Goal: Task Accomplishment & Management: Manage account settings

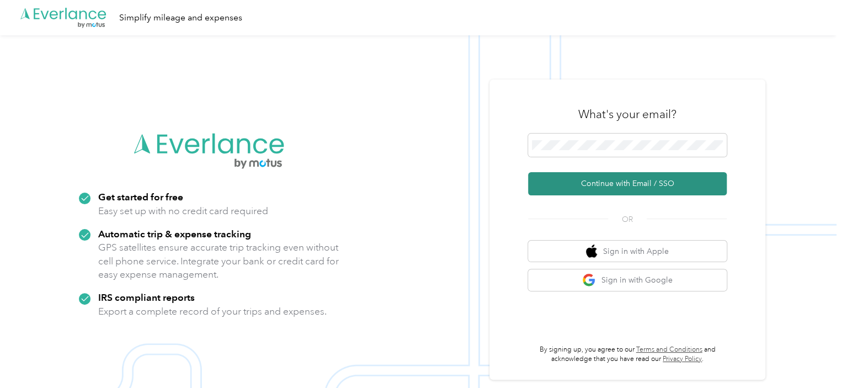
click at [628, 177] on button "Continue with Email / SSO" at bounding box center [627, 183] width 199 height 23
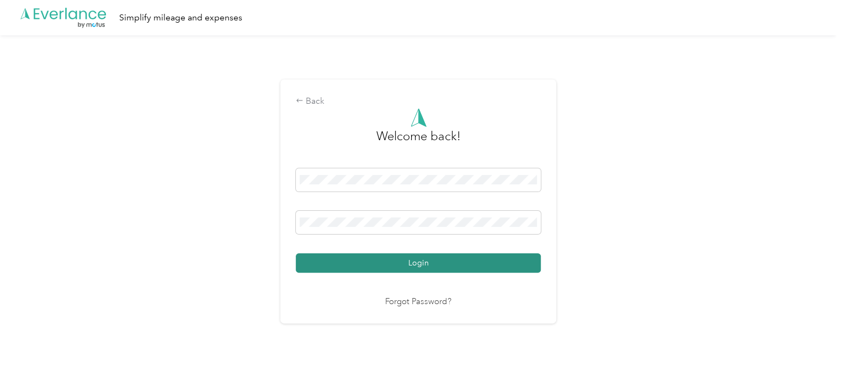
click at [441, 266] on button "Login" at bounding box center [418, 262] width 245 height 19
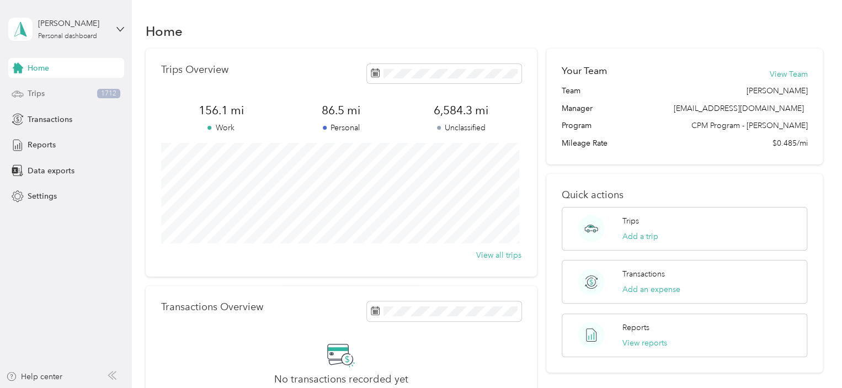
click at [61, 88] on div "Trips 1712" at bounding box center [66, 94] width 116 height 20
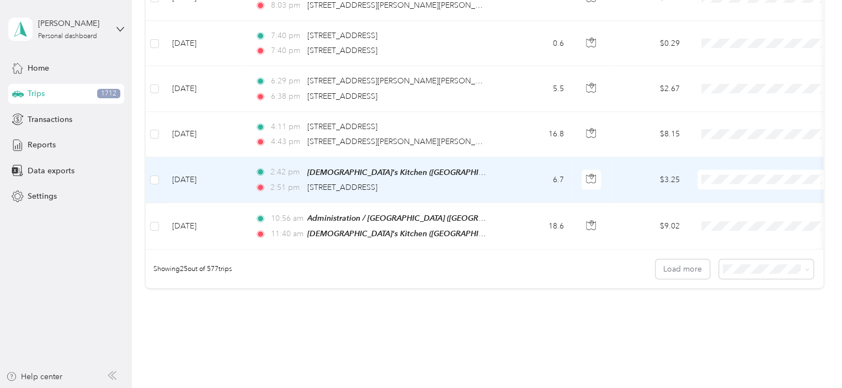
scroll to position [1104, 0]
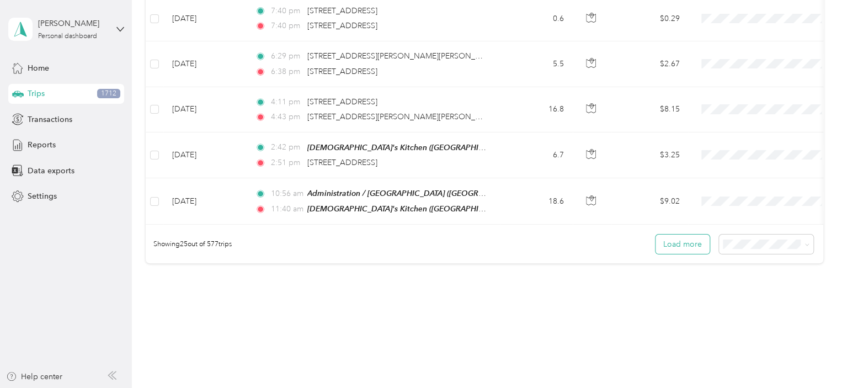
click at [702, 248] on button "Load more" at bounding box center [683, 244] width 54 height 19
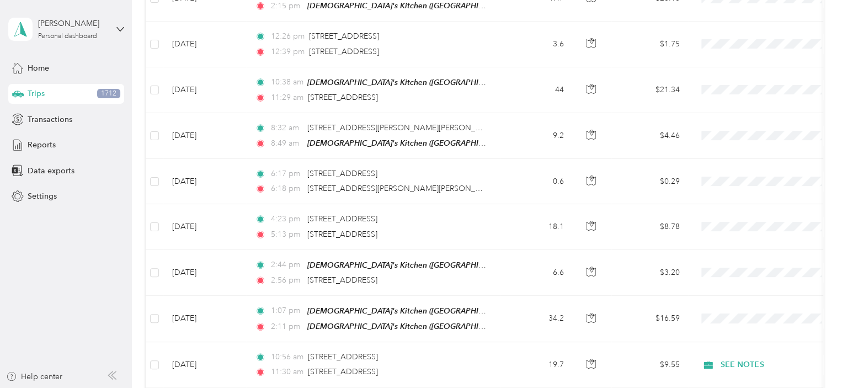
scroll to position [1656, 0]
